Goal: Complete application form: Complete application form

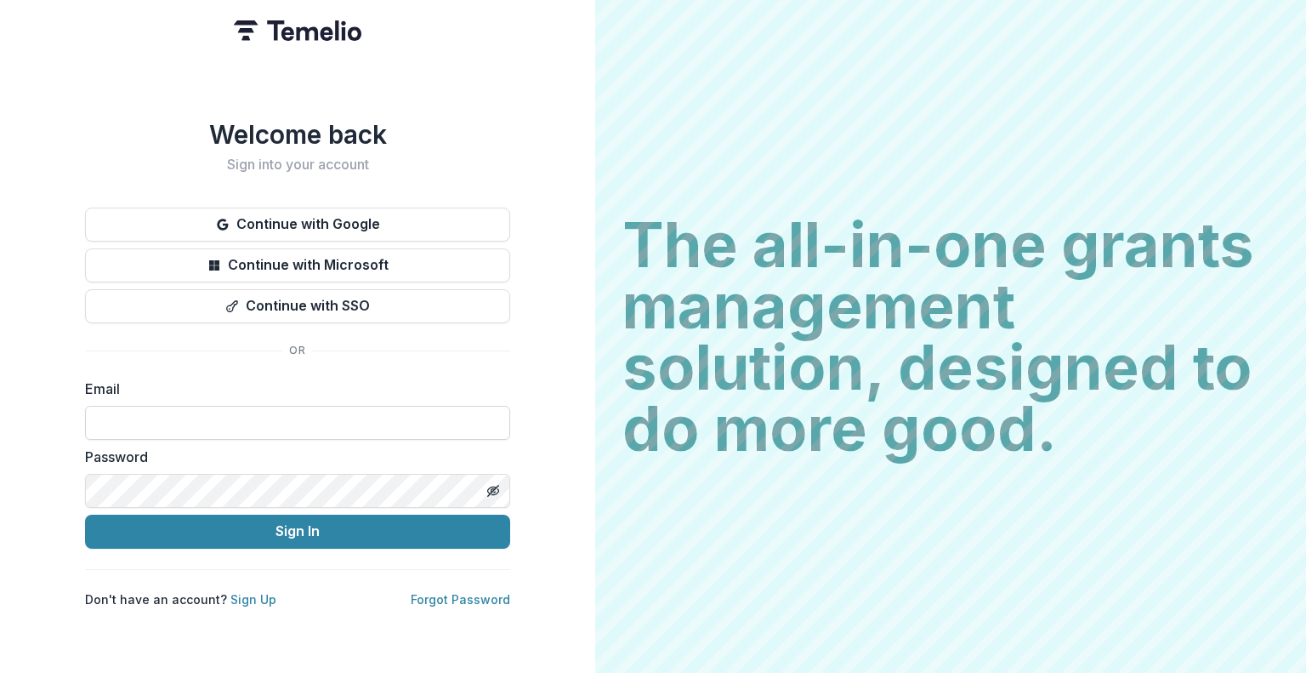
click at [339, 414] on input at bounding box center [297, 423] width 425 height 34
click at [346, 423] on input at bounding box center [297, 423] width 425 height 34
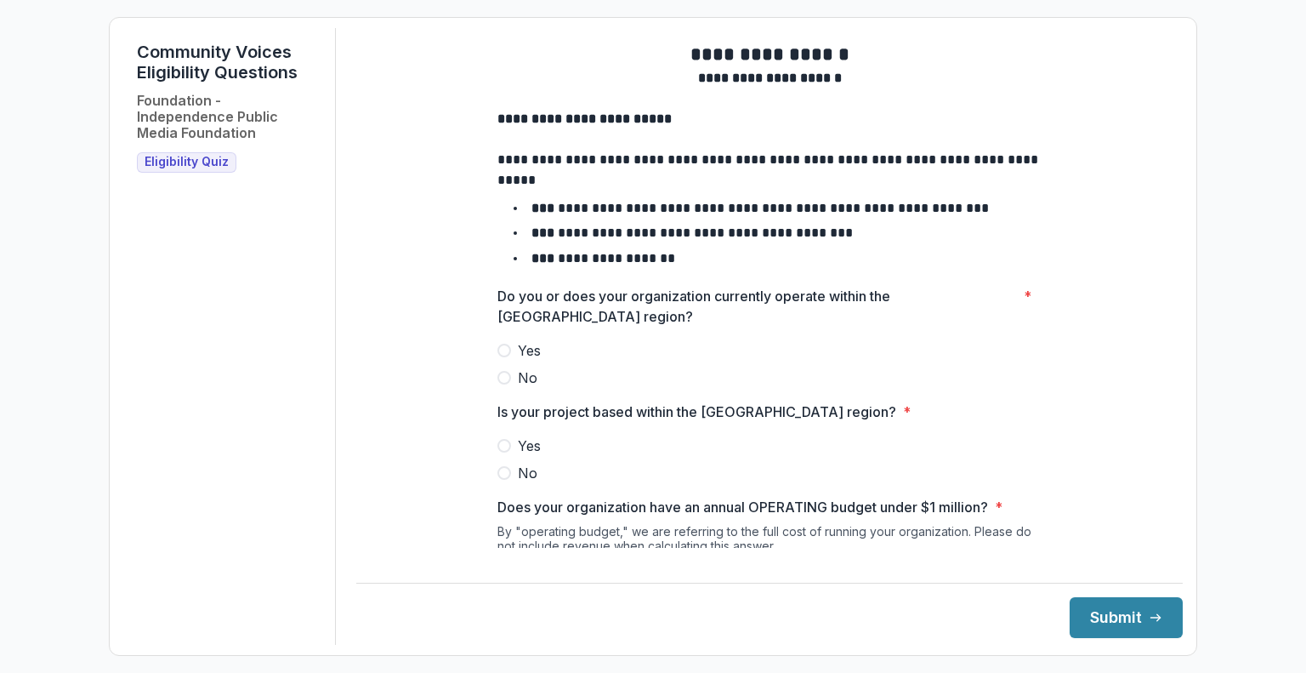
click at [509, 361] on label "Yes" at bounding box center [769, 350] width 544 height 20
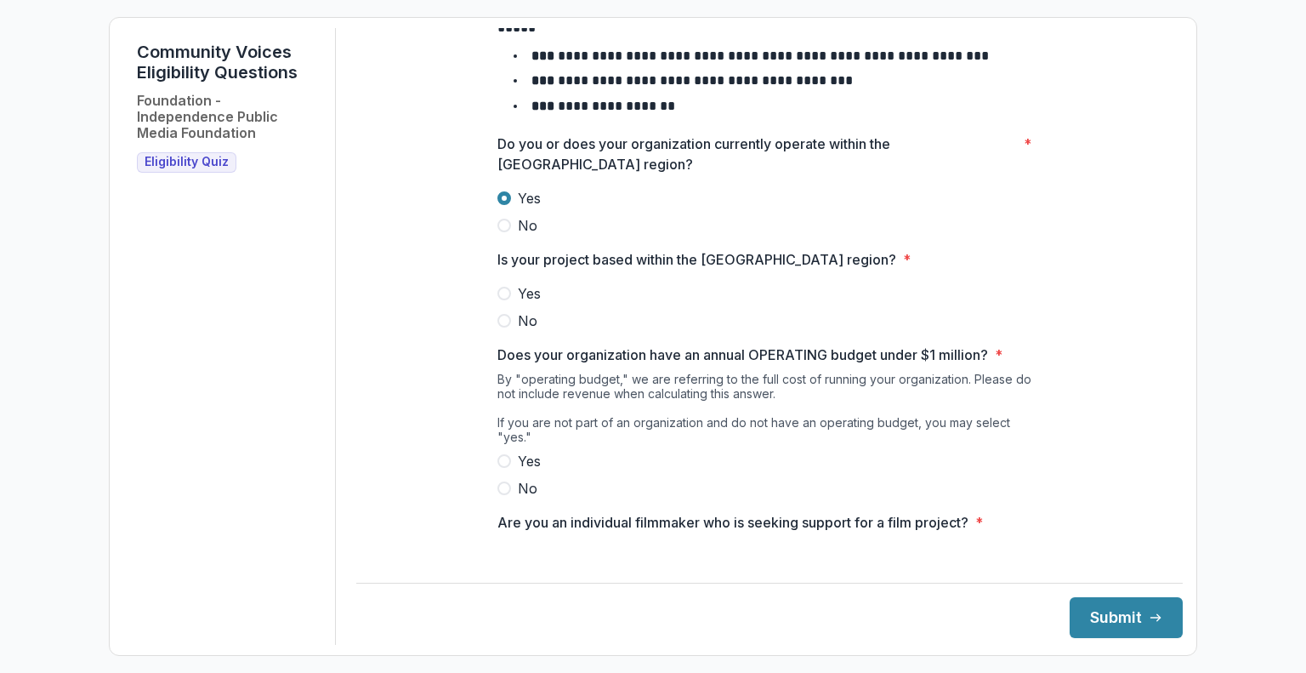
scroll to position [194, 0]
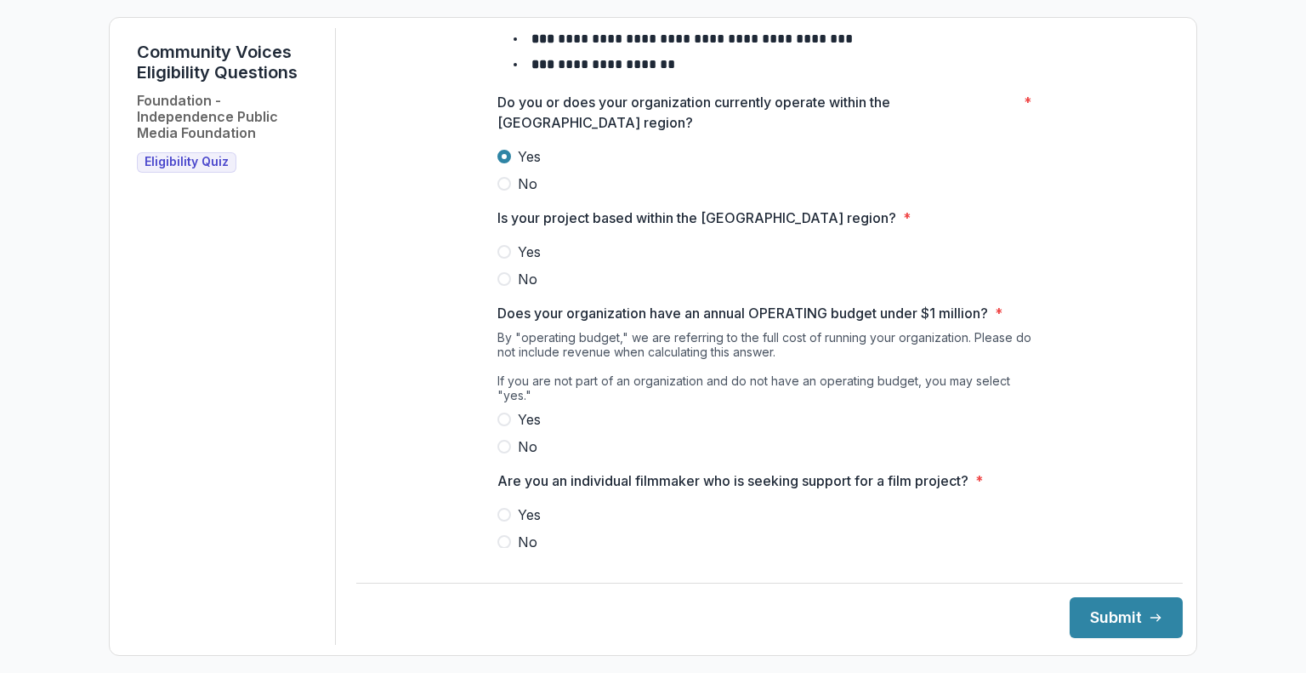
click at [500, 262] on label "Yes" at bounding box center [769, 252] width 544 height 20
click at [505, 422] on span at bounding box center [504, 419] width 14 height 14
click at [506, 543] on span at bounding box center [504, 542] width 14 height 14
click at [1145, 629] on button "Submit" at bounding box center [1126, 617] width 113 height 41
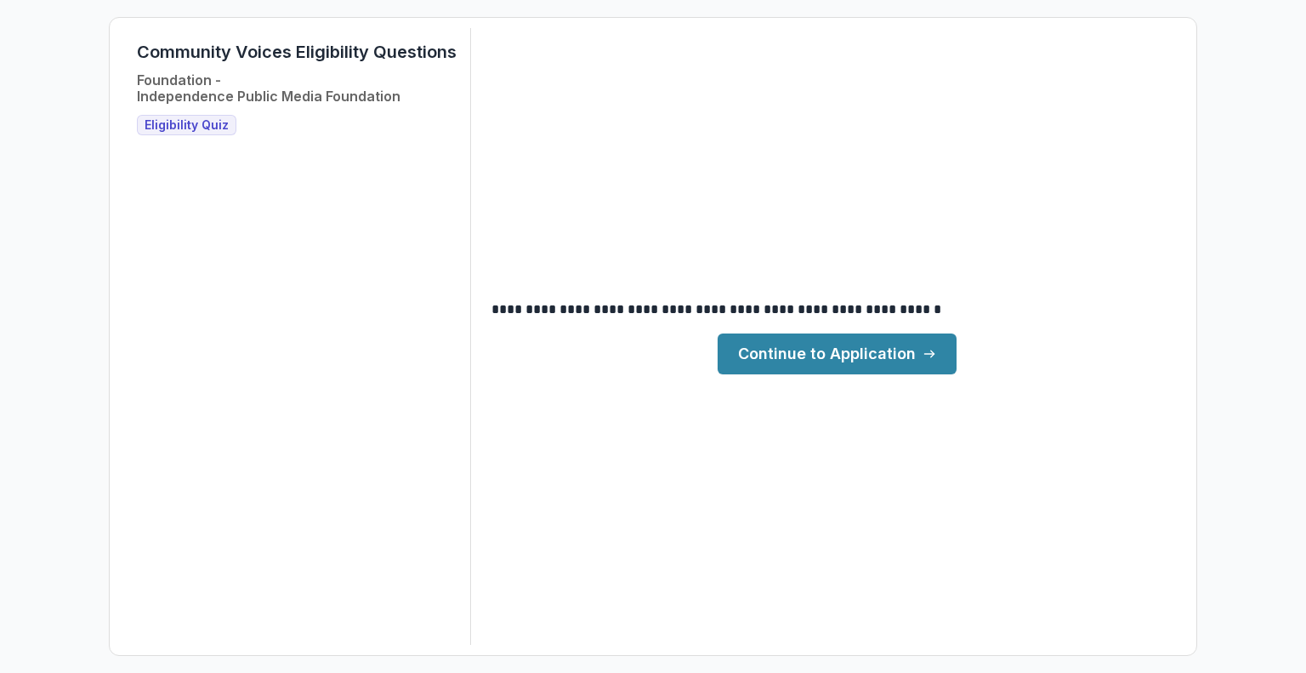
click at [836, 357] on link "Continue to Application" at bounding box center [837, 353] width 239 height 41
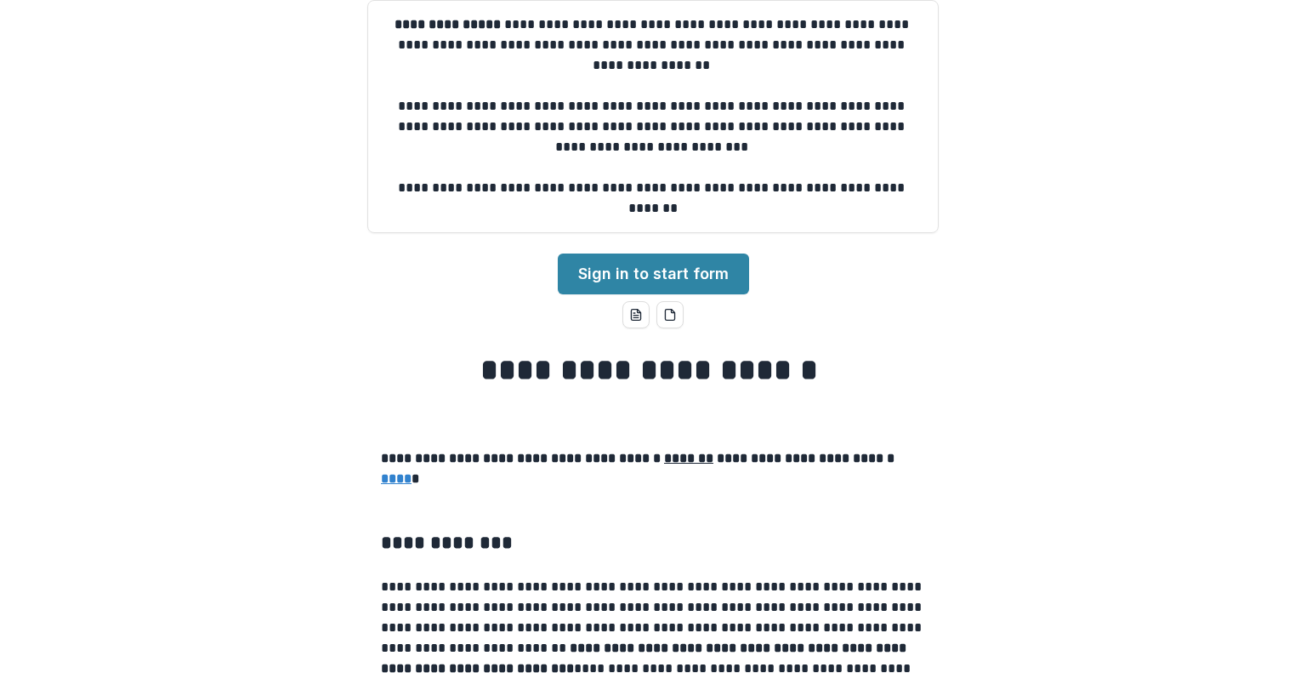
scroll to position [170, 0]
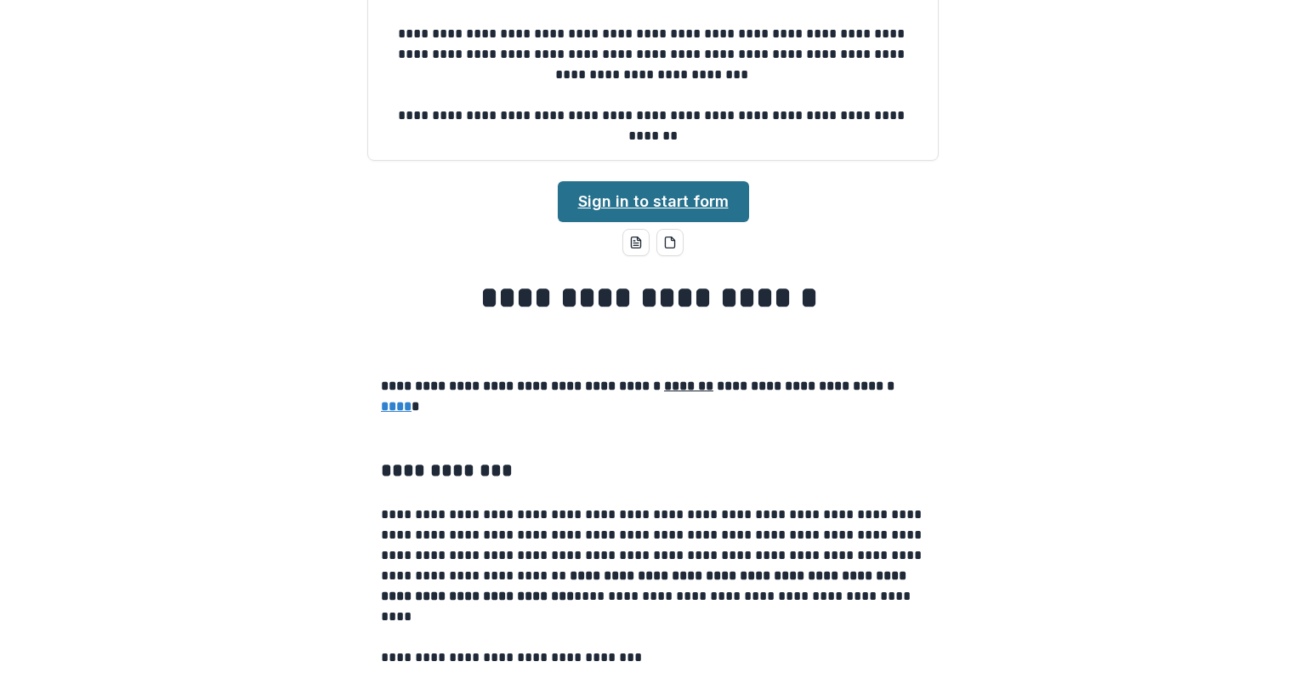
click at [671, 198] on link "Sign in to start form" at bounding box center [653, 201] width 191 height 41
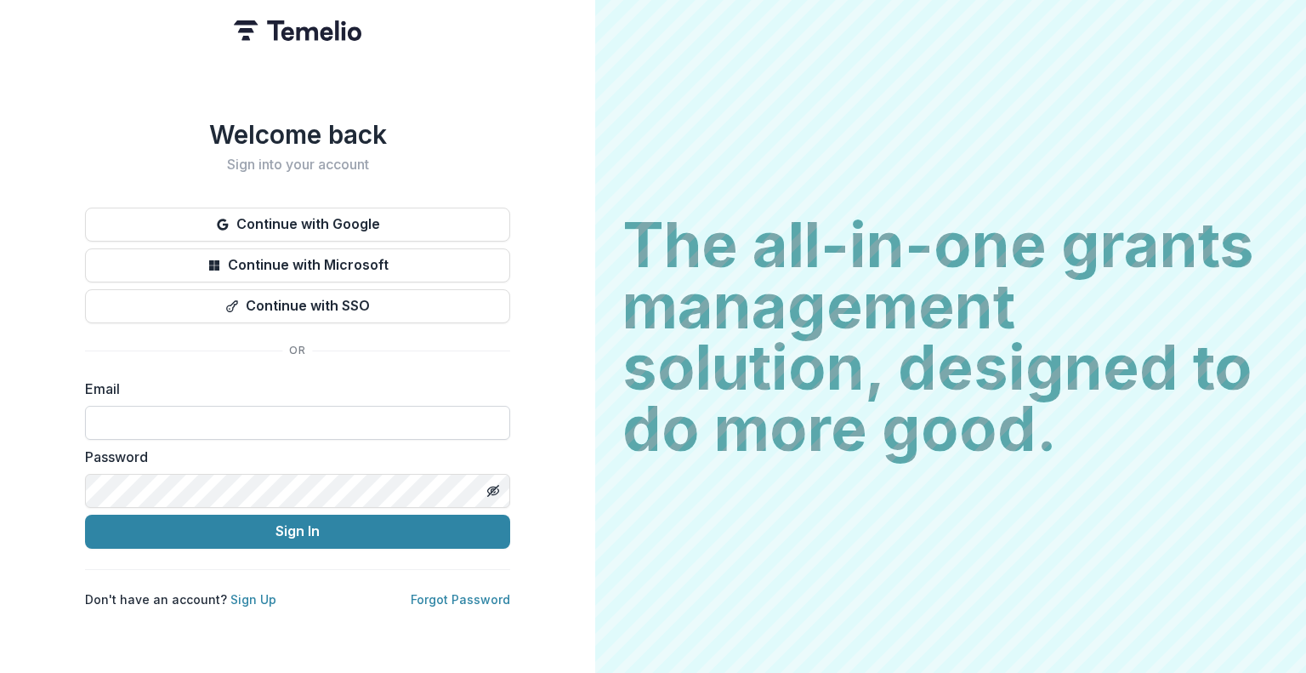
click at [260, 418] on input at bounding box center [297, 423] width 425 height 34
click at [246, 592] on link "Sign Up" at bounding box center [253, 599] width 46 height 14
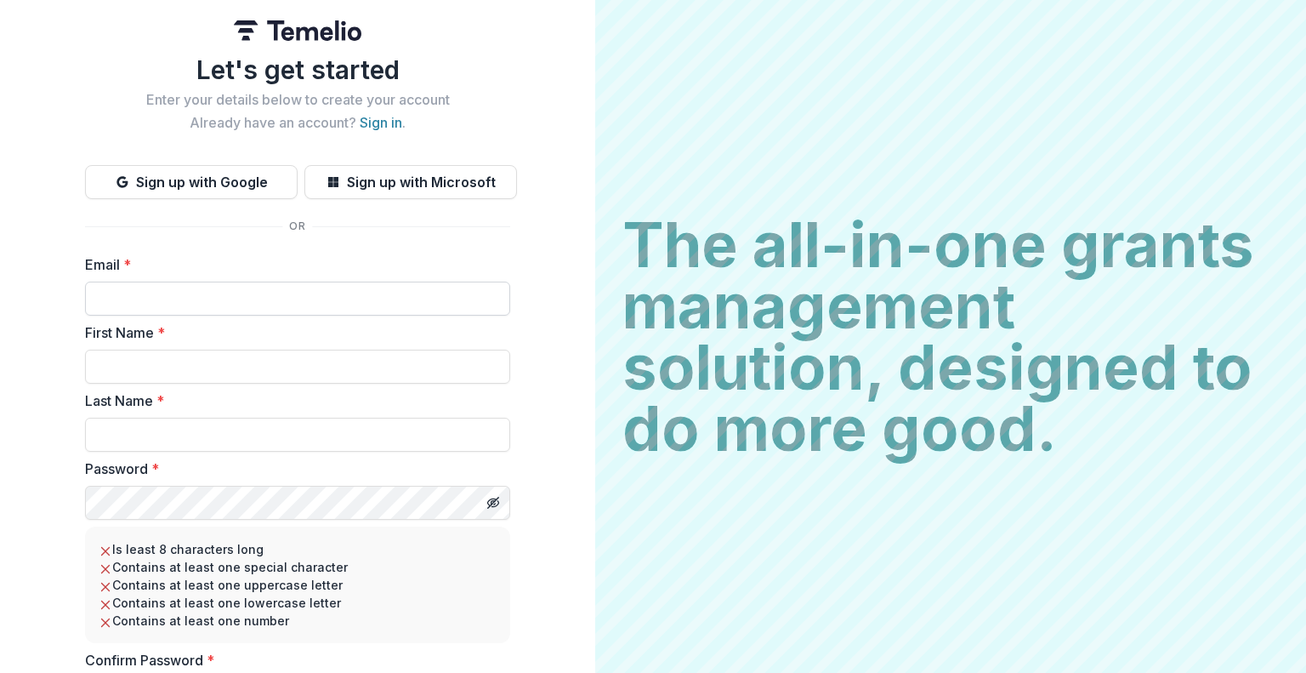
click at [248, 298] on input "Email *" at bounding box center [297, 298] width 425 height 34
type input "**********"
type input "******"
type input "**********"
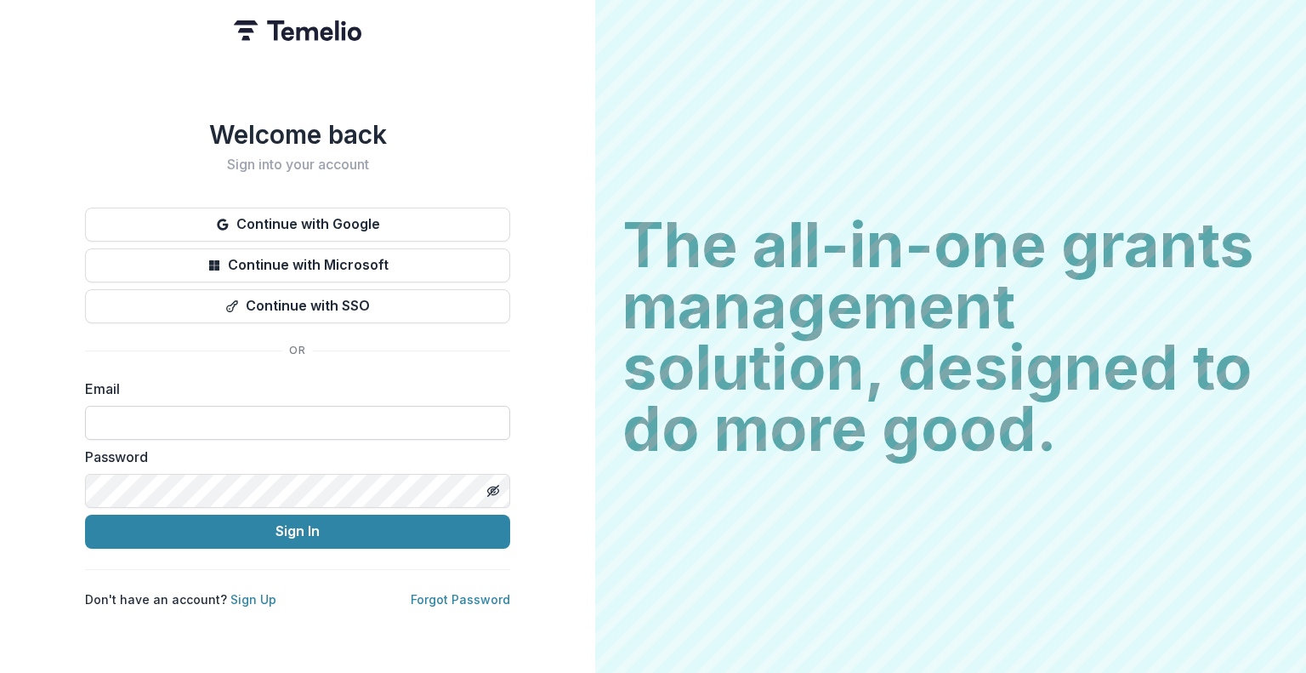
click at [192, 418] on input at bounding box center [297, 423] width 425 height 34
type input "**********"
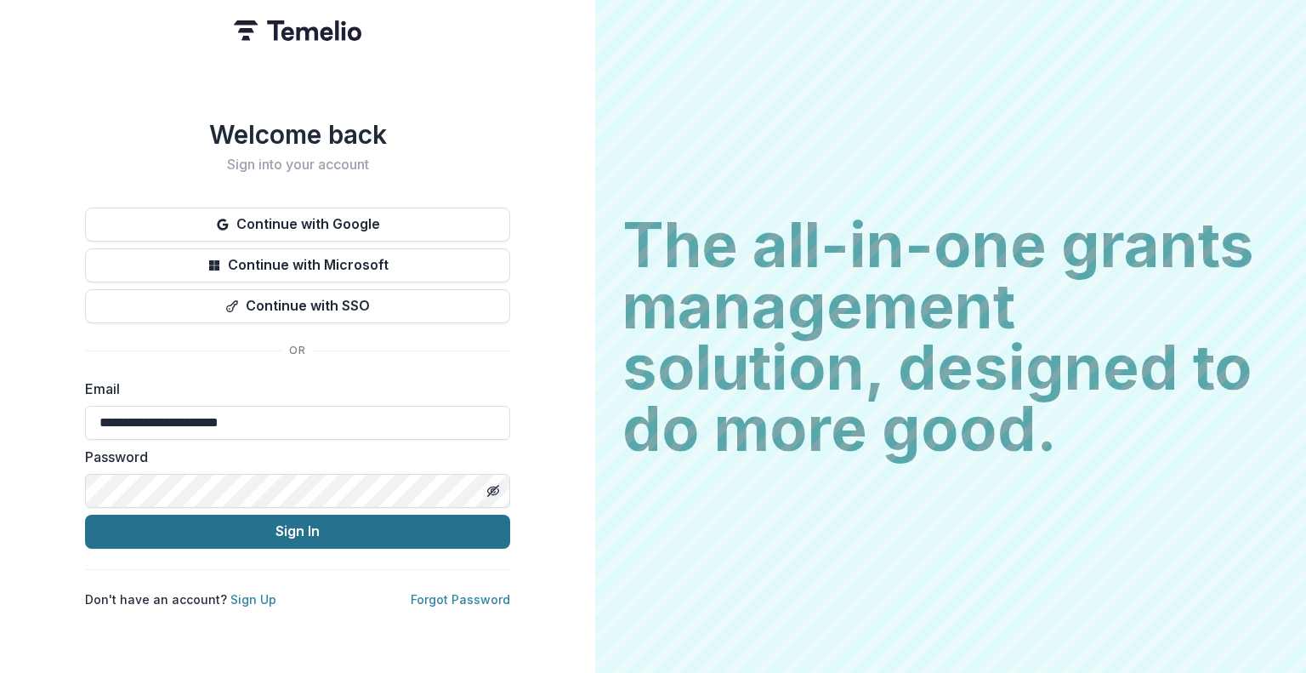
click at [412, 527] on button "Sign In" at bounding box center [297, 531] width 425 height 34
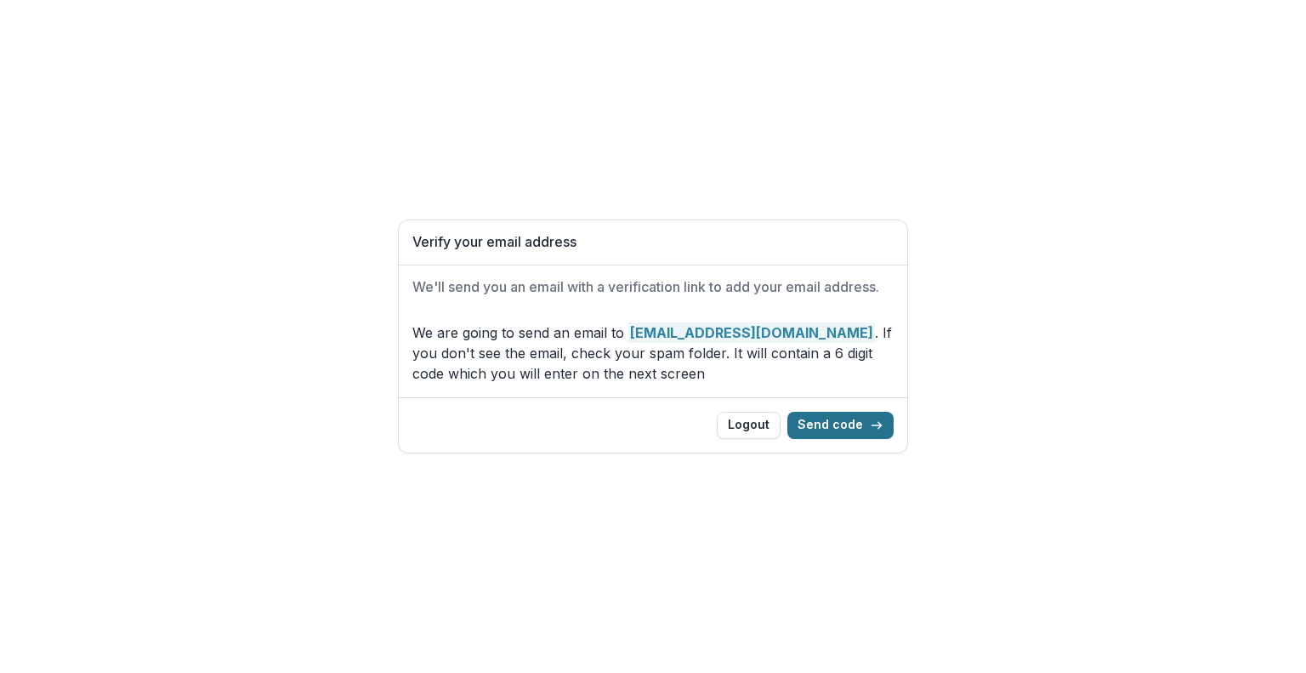
click at [843, 425] on button "Send code" at bounding box center [840, 425] width 106 height 27
